Goal: Check status: Check status

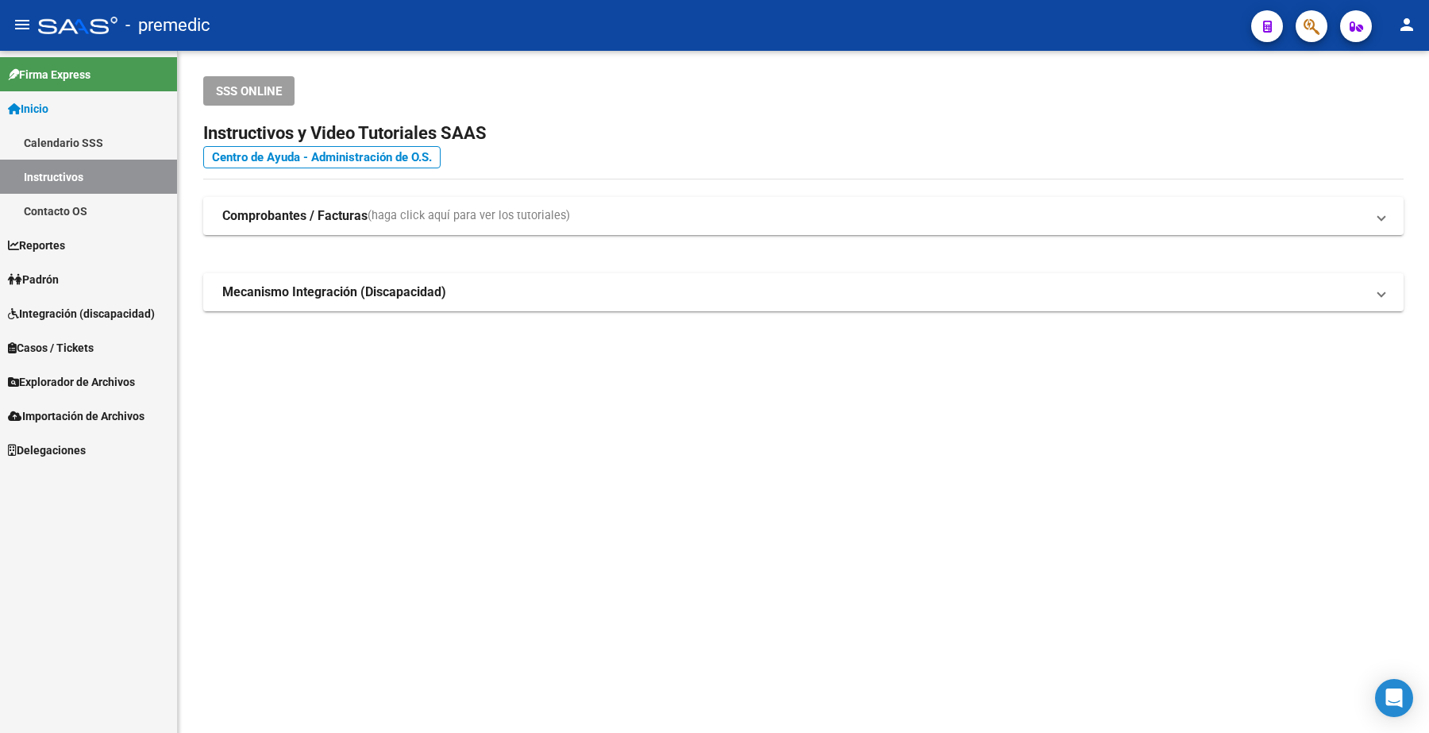
click at [56, 271] on span "Padrón" at bounding box center [33, 279] width 51 height 17
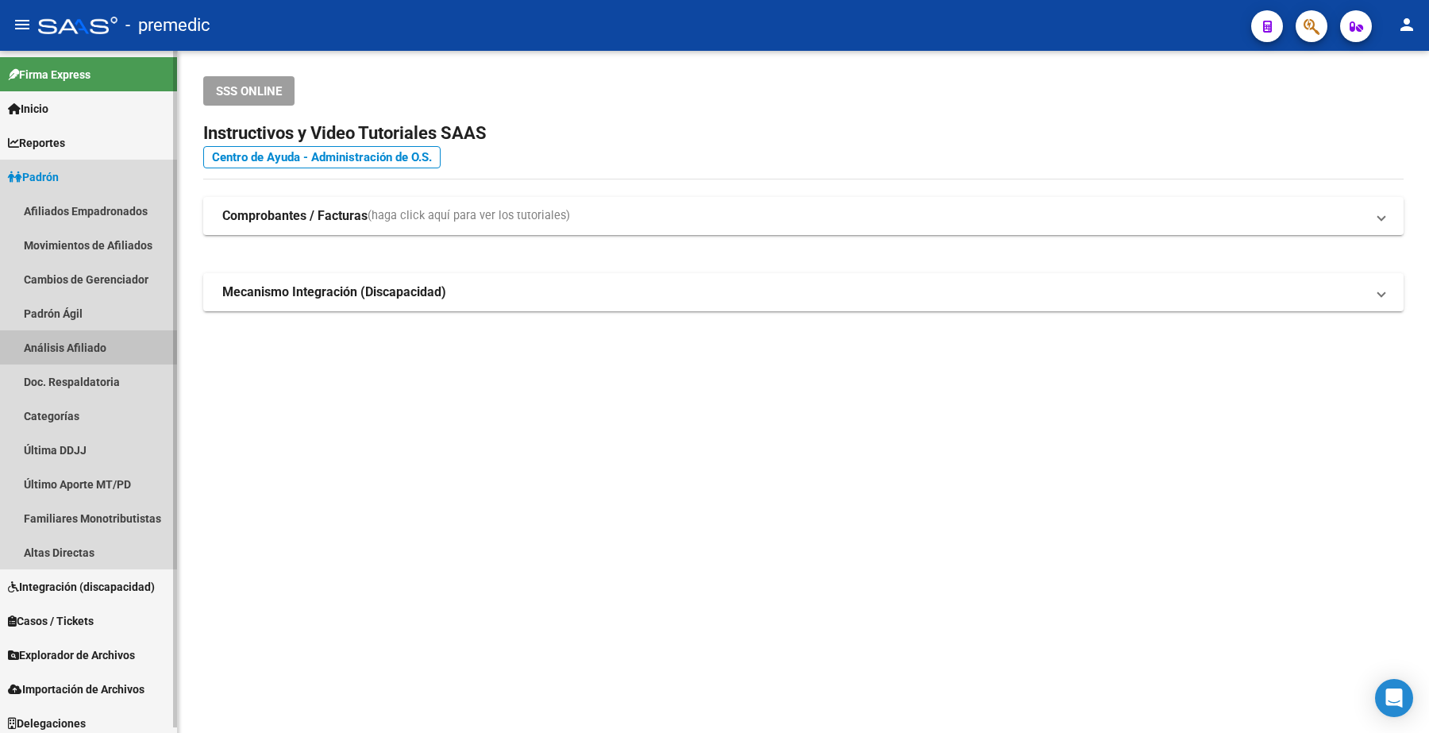
click at [75, 356] on link "Análisis Afiliado" at bounding box center [88, 347] width 177 height 34
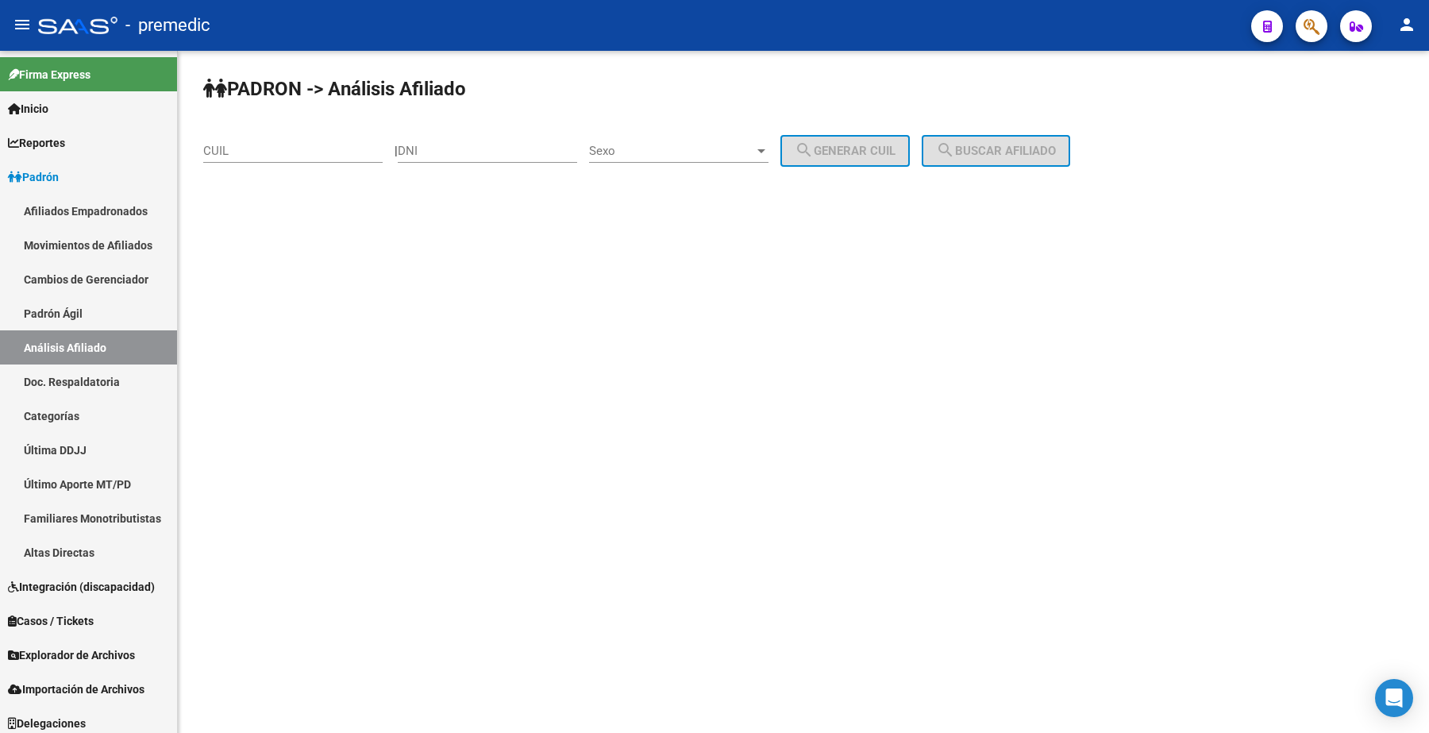
click at [267, 141] on div "CUIL" at bounding box center [292, 146] width 179 height 34
paste input "20-36842389-1"
click at [1038, 149] on span "search Buscar afiliado" at bounding box center [996, 151] width 120 height 14
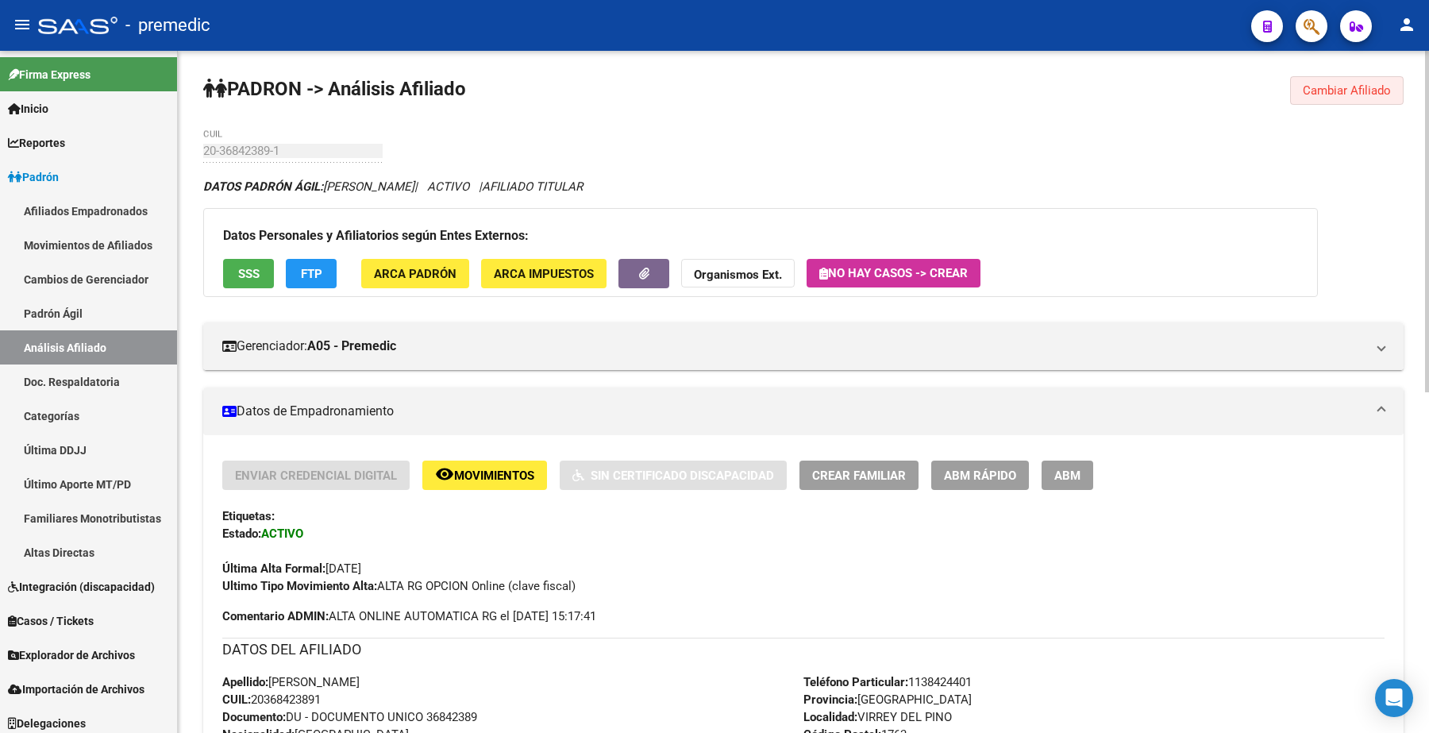
click at [1365, 92] on span "Cambiar Afiliado" at bounding box center [1346, 90] width 88 height 14
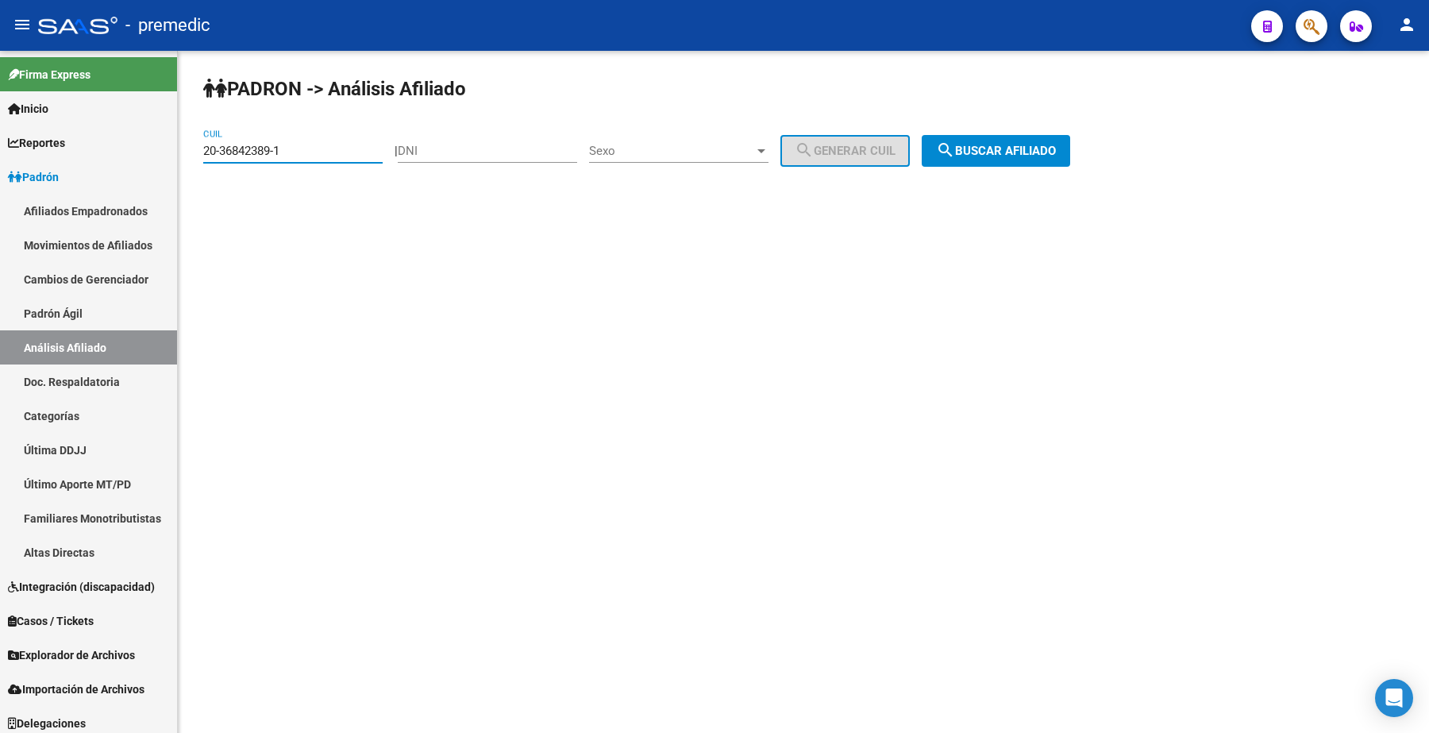
drag, startPoint x: 135, startPoint y: 151, endPoint x: 279, endPoint y: 144, distance: 143.8
click at [99, 149] on mat-sidenav-container "Firma Express Inicio Calendario SSS Instructivos Contacto OS Reportes Padrón Tr…" at bounding box center [714, 392] width 1429 height 682
paste input "7-34833072-7"
type input "27-34833072-7"
click at [1056, 148] on span "search Buscar afiliado" at bounding box center [996, 151] width 120 height 14
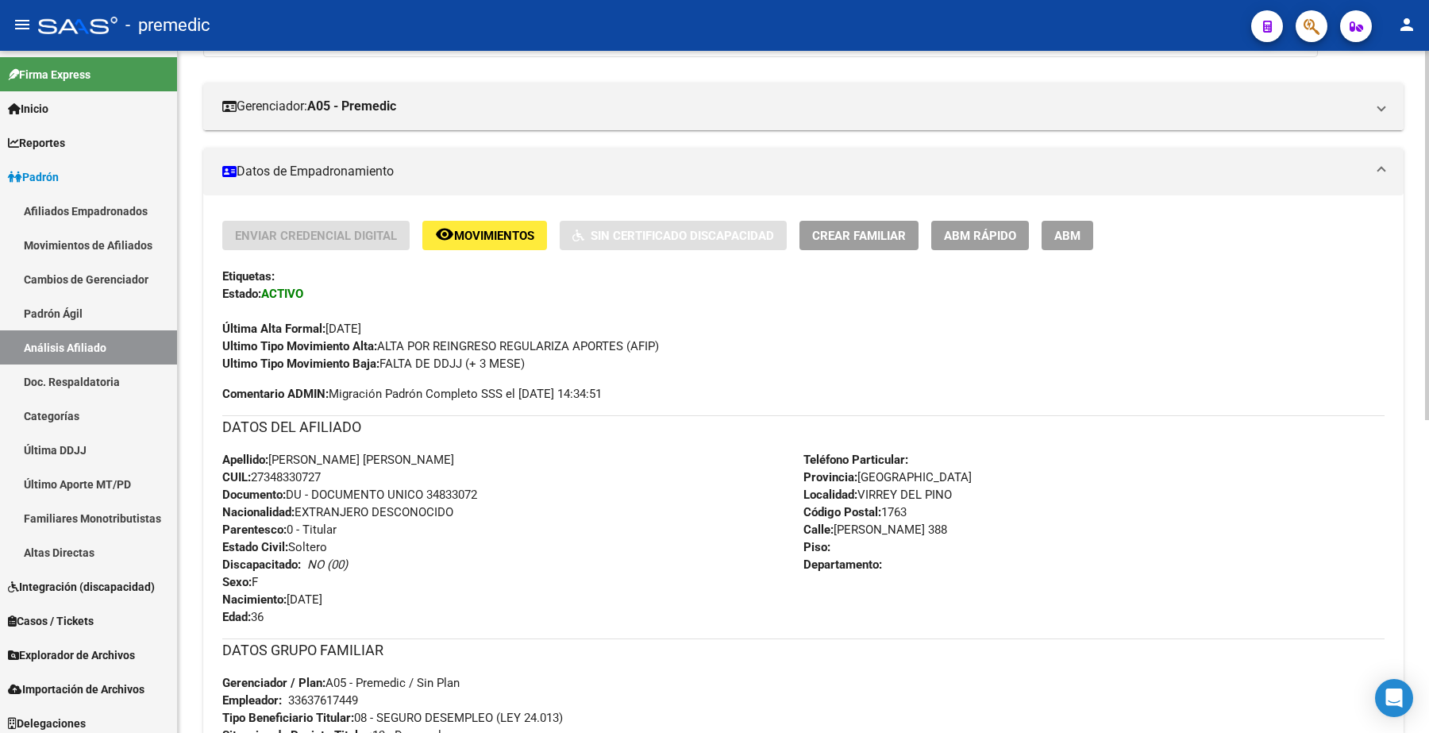
scroll to position [580, 0]
